Goal: Information Seeking & Learning: Learn about a topic

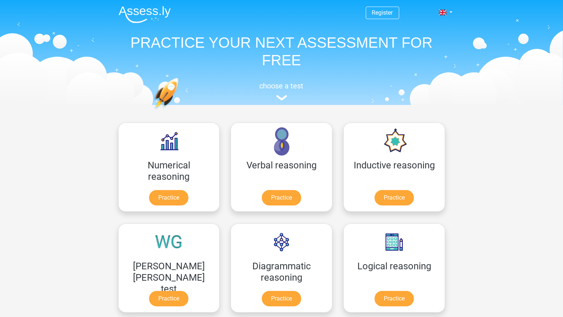
click at [338, 230] on div "Logical reasoning Practice" at bounding box center [394, 268] width 113 height 101
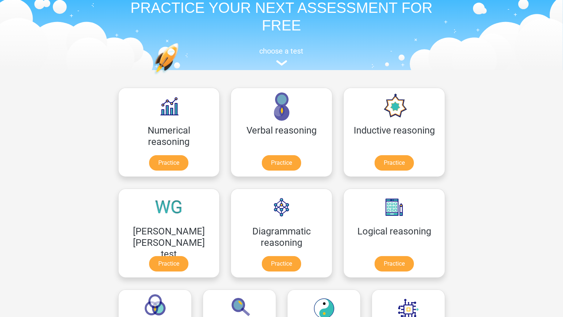
scroll to position [36, 0]
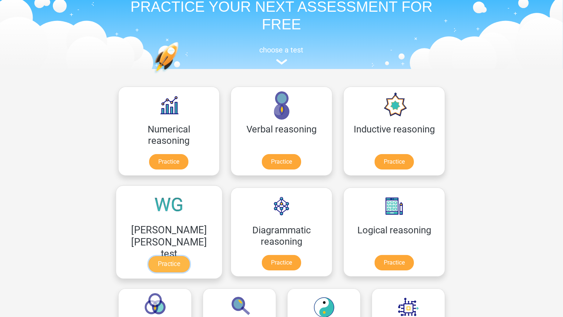
click at [189, 256] on link "Practice" at bounding box center [168, 264] width 41 height 16
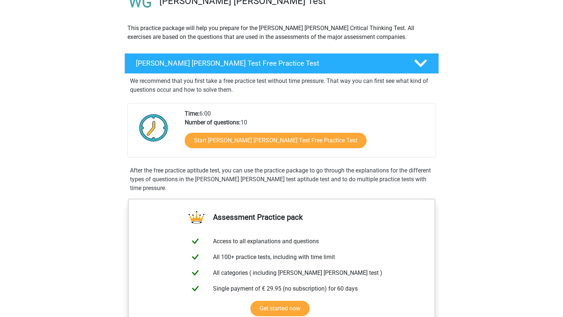
scroll to position [68, 0]
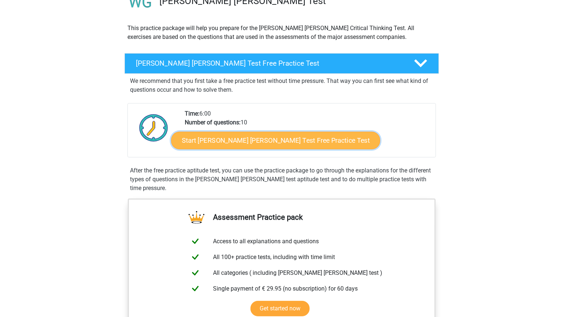
click at [297, 137] on link "Start Watson Glaser Test Free Practice Test" at bounding box center [275, 141] width 209 height 18
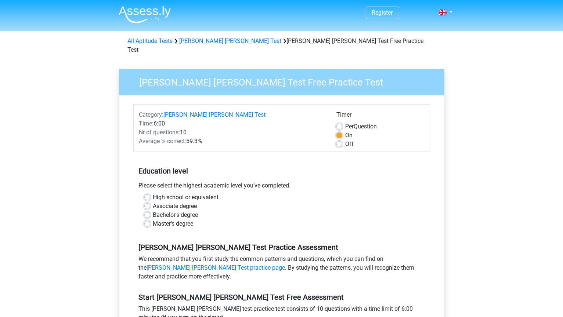
click at [161, 211] on label "Bachelor's degree" at bounding box center [175, 215] width 45 height 9
click at [150, 211] on input "Bachelor's degree" at bounding box center [147, 214] width 6 height 7
radio input "true"
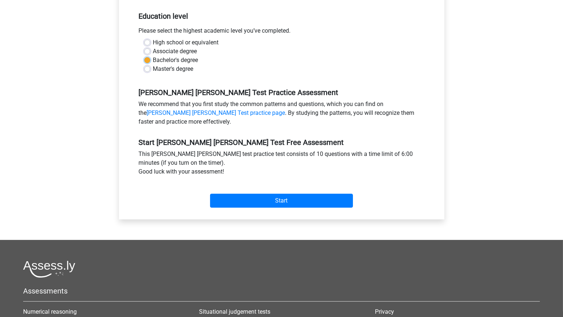
scroll to position [166, 0]
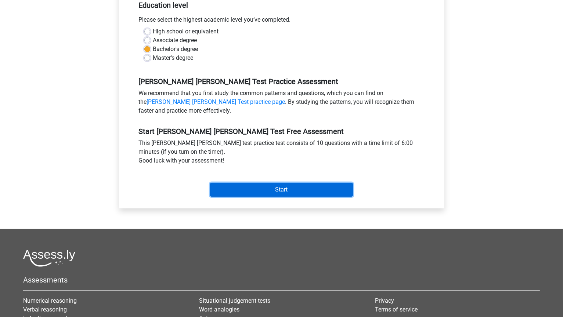
click at [289, 183] on input "Start" at bounding box center [281, 190] width 143 height 14
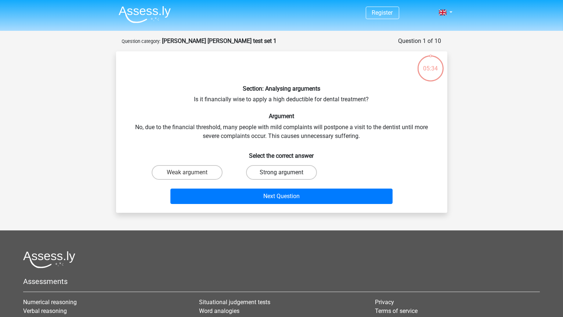
click at [265, 172] on label "Strong argument" at bounding box center [281, 172] width 71 height 15
click at [281, 173] on input "Strong argument" at bounding box center [283, 175] width 5 height 5
radio input "true"
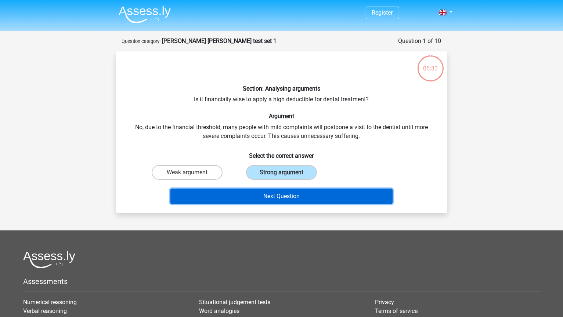
click at [254, 199] on button "Next Question" at bounding box center [281, 196] width 222 height 15
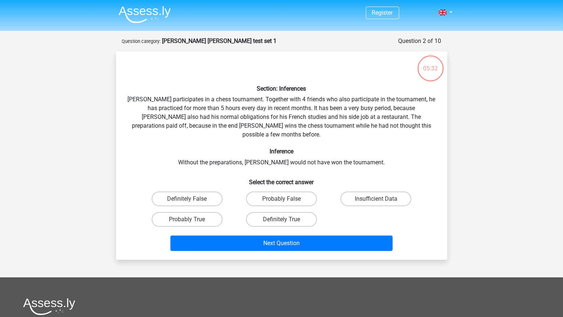
scroll to position [37, 0]
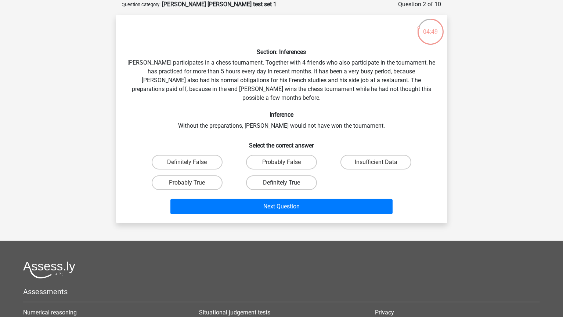
click at [258, 175] on label "Definitely True" at bounding box center [281, 182] width 71 height 15
click at [281, 183] on input "Definitely True" at bounding box center [283, 185] width 5 height 5
radio input "true"
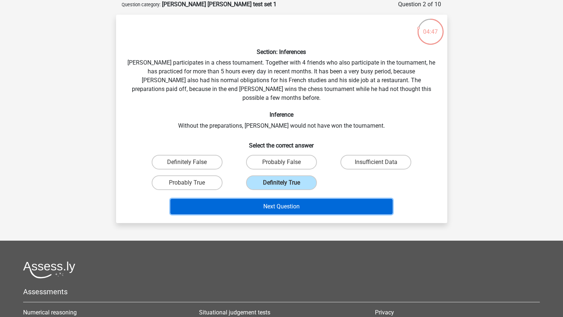
click at [271, 199] on button "Next Question" at bounding box center [281, 206] width 222 height 15
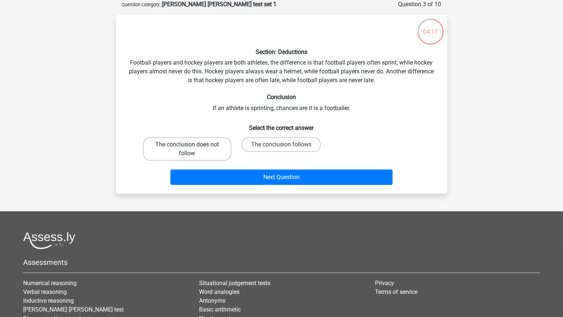
click at [197, 150] on label "The conclusion does not follow" at bounding box center [187, 148] width 88 height 23
click at [192, 149] on input "The conclusion does not follow" at bounding box center [189, 147] width 5 height 5
radio input "true"
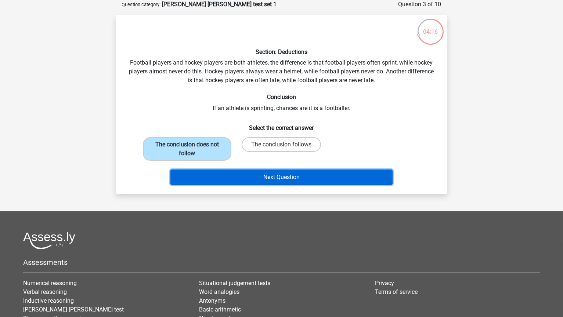
click at [233, 179] on button "Next Question" at bounding box center [281, 177] width 222 height 15
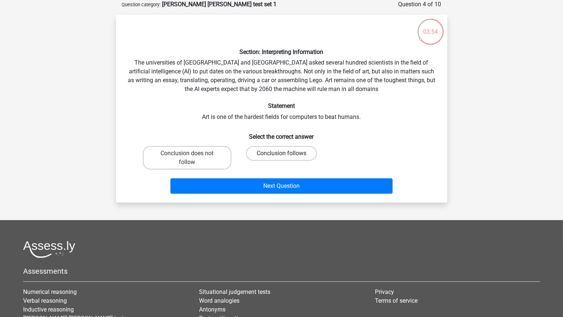
click at [296, 153] on label "Conclusion follows" at bounding box center [281, 153] width 71 height 15
click at [286, 153] on input "Conclusion follows" at bounding box center [283, 155] width 5 height 5
radio input "true"
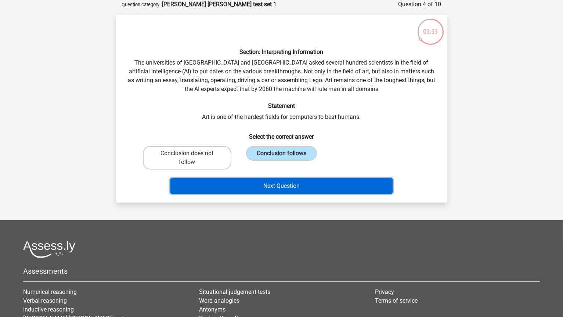
click at [340, 188] on button "Next Question" at bounding box center [281, 185] width 222 height 15
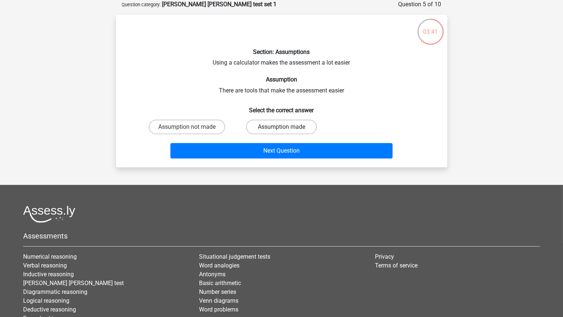
click at [309, 128] on label "Assumption made" at bounding box center [281, 127] width 71 height 15
click at [286, 128] on input "Assumption made" at bounding box center [283, 129] width 5 height 5
radio input "true"
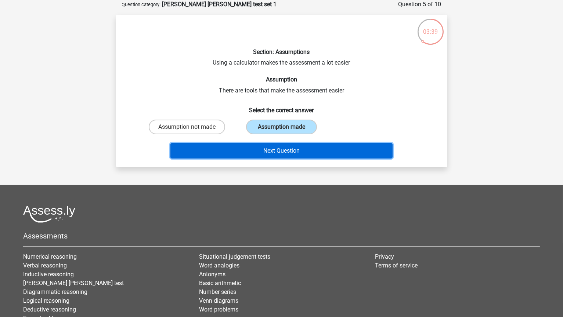
click at [291, 152] on button "Next Question" at bounding box center [281, 150] width 222 height 15
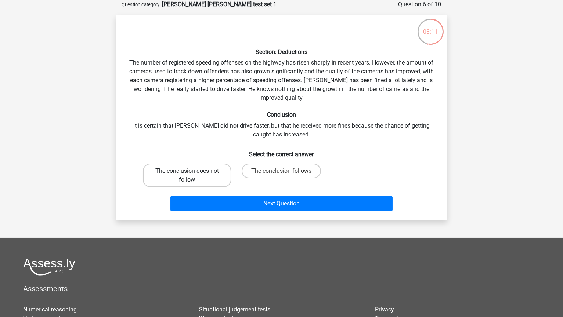
click at [211, 172] on label "The conclusion does not follow" at bounding box center [187, 175] width 88 height 23
click at [192, 172] on input "The conclusion does not follow" at bounding box center [189, 173] width 5 height 5
radio input "true"
click at [302, 171] on label "The conclusion follows" at bounding box center [281, 171] width 79 height 15
click at [286, 171] on input "The conclusion follows" at bounding box center [283, 173] width 5 height 5
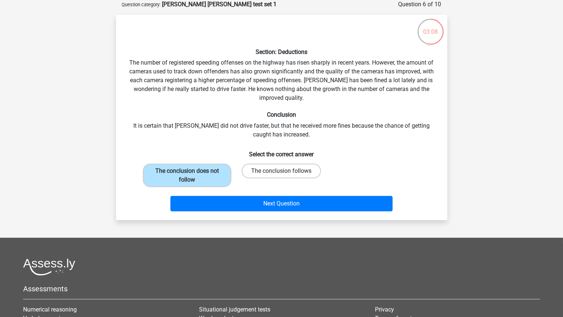
radio input "true"
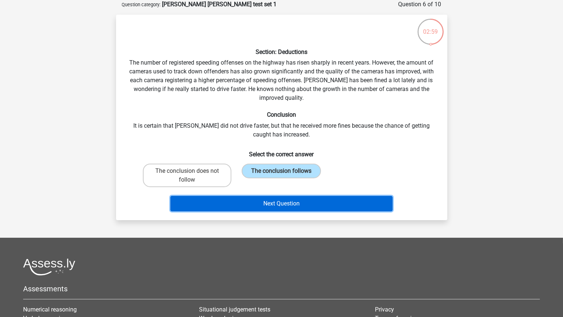
click at [257, 206] on button "Next Question" at bounding box center [281, 203] width 222 height 15
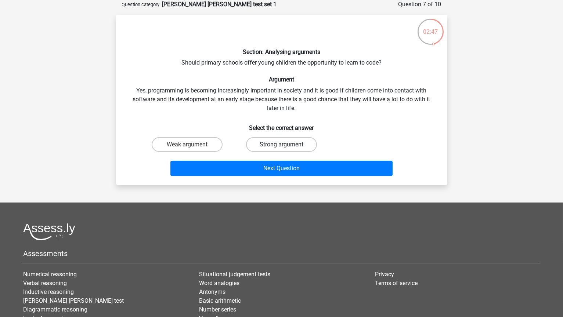
click at [306, 138] on label "Strong argument" at bounding box center [281, 144] width 71 height 15
click at [286, 145] on input "Strong argument" at bounding box center [283, 147] width 5 height 5
radio input "true"
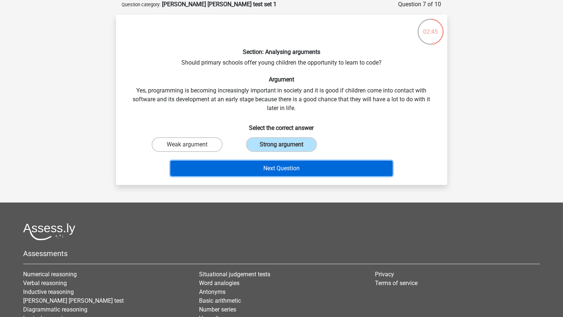
click at [329, 168] on button "Next Question" at bounding box center [281, 168] width 222 height 15
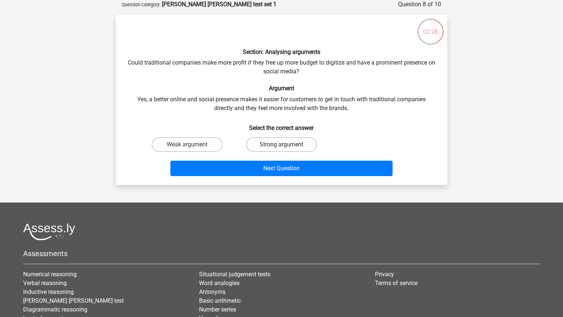
click at [274, 145] on label "Strong argument" at bounding box center [281, 144] width 71 height 15
click at [281, 145] on input "Strong argument" at bounding box center [283, 147] width 5 height 5
radio input "true"
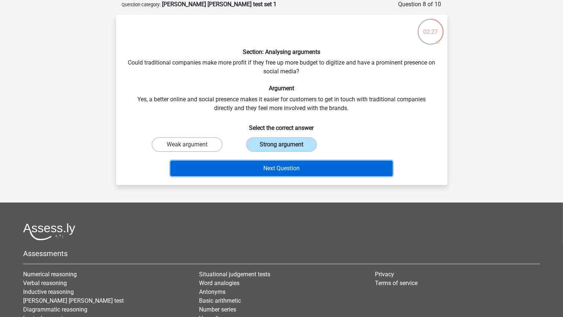
click at [254, 172] on button "Next Question" at bounding box center [281, 168] width 222 height 15
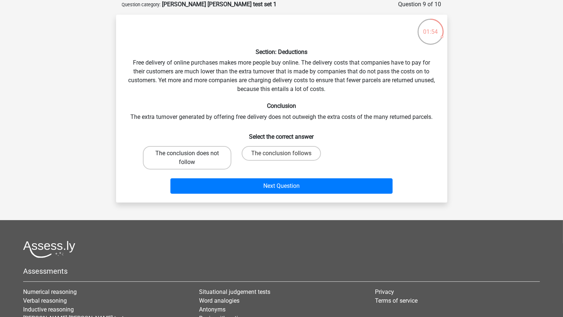
click at [163, 163] on label "The conclusion does not follow" at bounding box center [187, 157] width 88 height 23
click at [187, 158] on input "The conclusion does not follow" at bounding box center [189, 155] width 5 height 5
radio input "true"
click at [280, 155] on label "The conclusion follows" at bounding box center [281, 153] width 79 height 15
click at [281, 155] on input "The conclusion follows" at bounding box center [283, 155] width 5 height 5
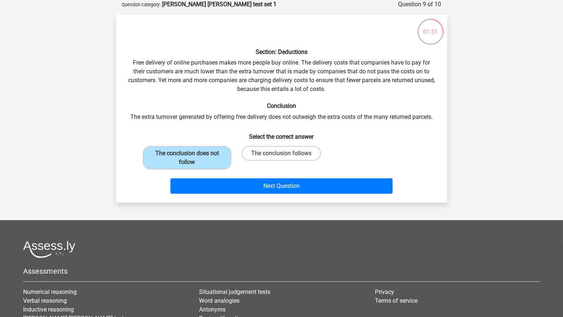
radio input "true"
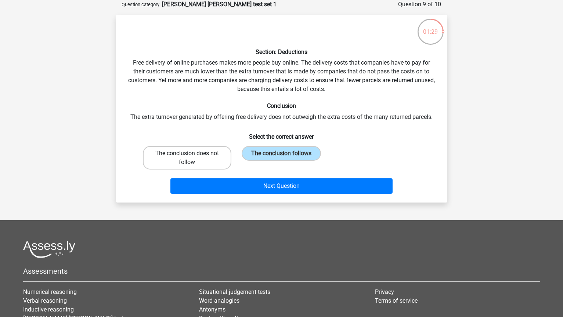
click at [198, 153] on label "The conclusion does not follow" at bounding box center [187, 157] width 88 height 23
click at [192, 153] on input "The conclusion does not follow" at bounding box center [189, 155] width 5 height 5
radio input "true"
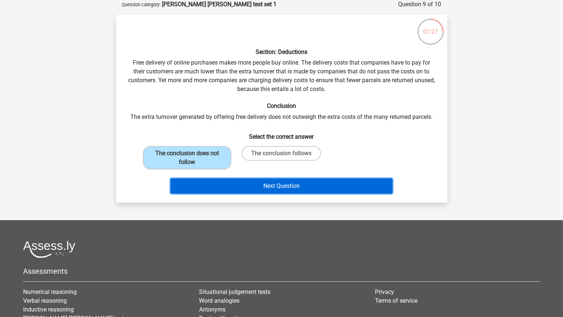
click at [265, 182] on button "Next Question" at bounding box center [281, 185] width 222 height 15
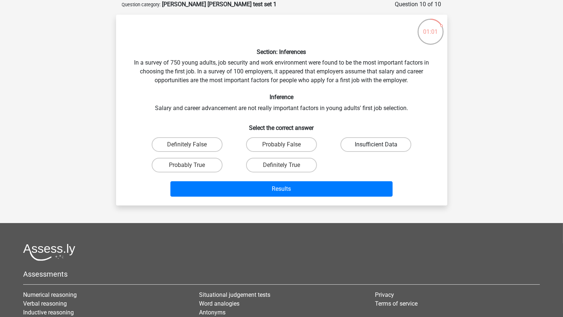
click at [366, 142] on label "Insufficient Data" at bounding box center [375, 144] width 71 height 15
click at [376, 145] on input "Insufficient Data" at bounding box center [378, 147] width 5 height 5
radio input "true"
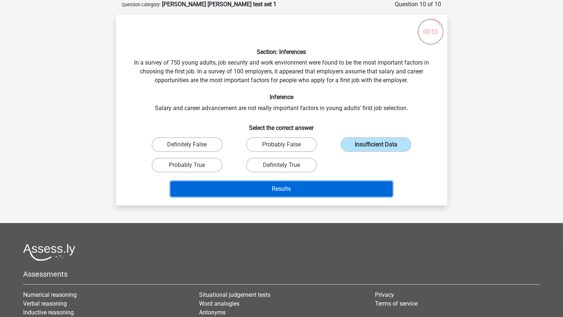
click at [330, 185] on button "Results" at bounding box center [281, 188] width 222 height 15
